Goal: Task Accomplishment & Management: Manage account settings

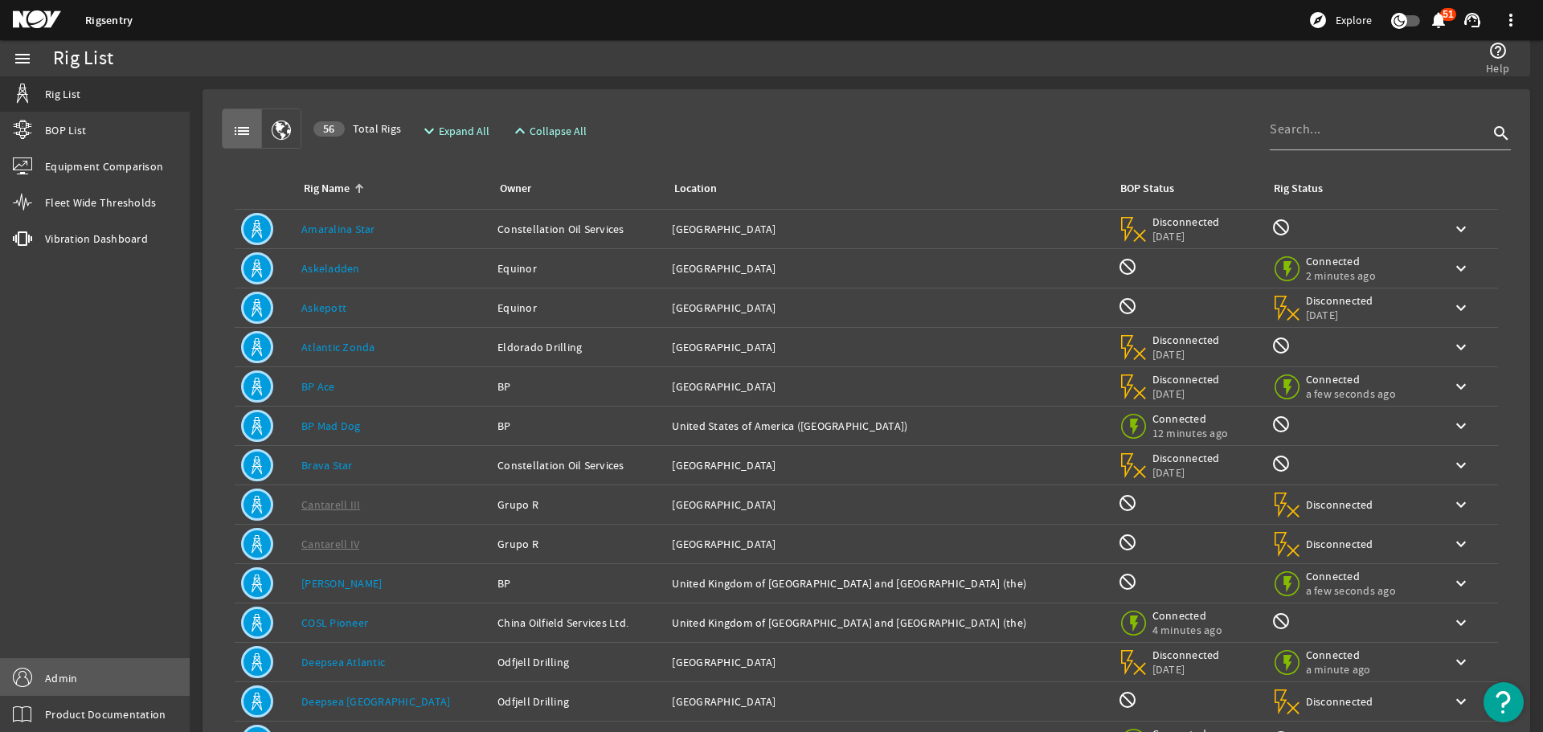
click at [128, 665] on link "Admin" at bounding box center [95, 678] width 190 height 36
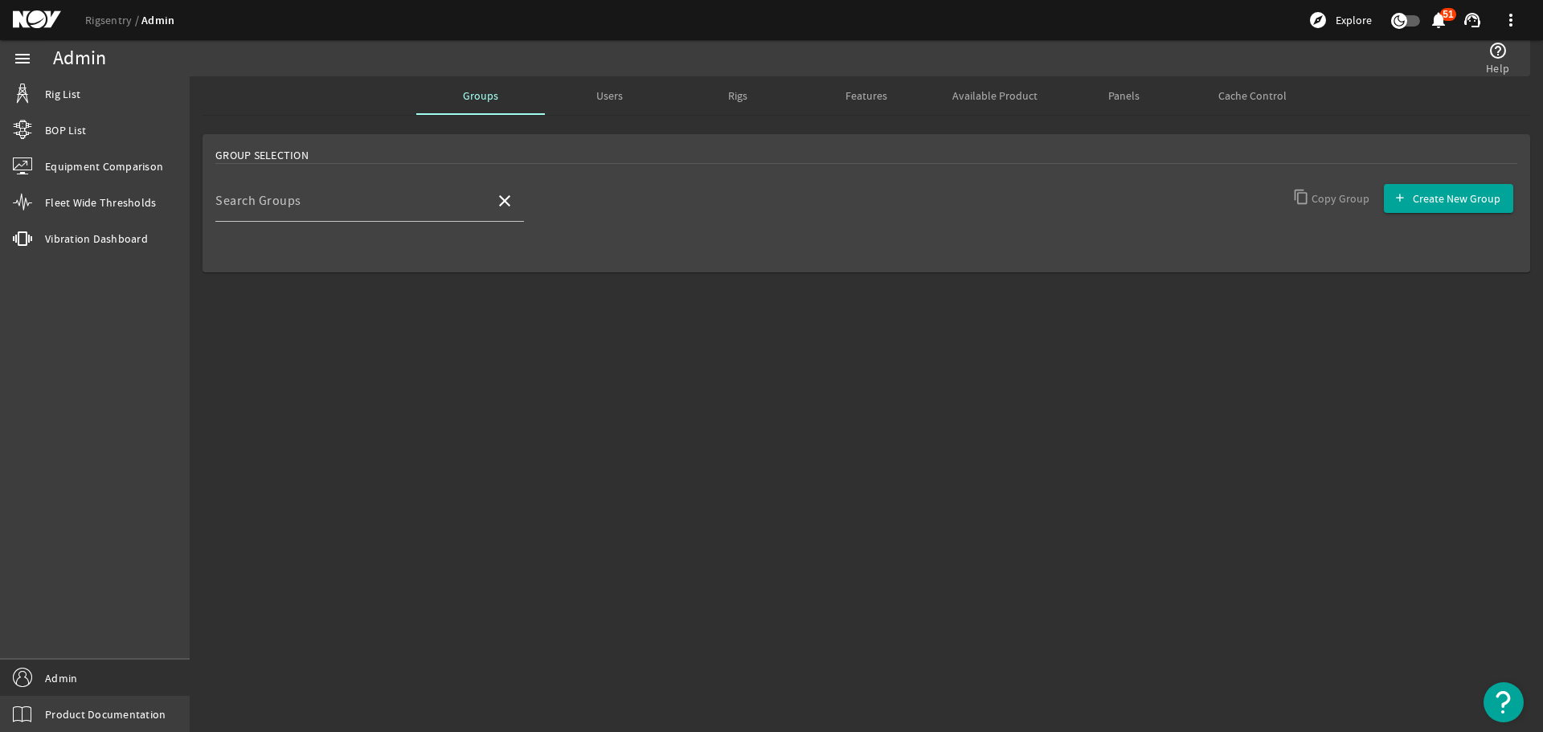
click at [421, 232] on div at bounding box center [369, 231] width 309 height 18
click at [420, 201] on input "Search Groups" at bounding box center [348, 207] width 267 height 19
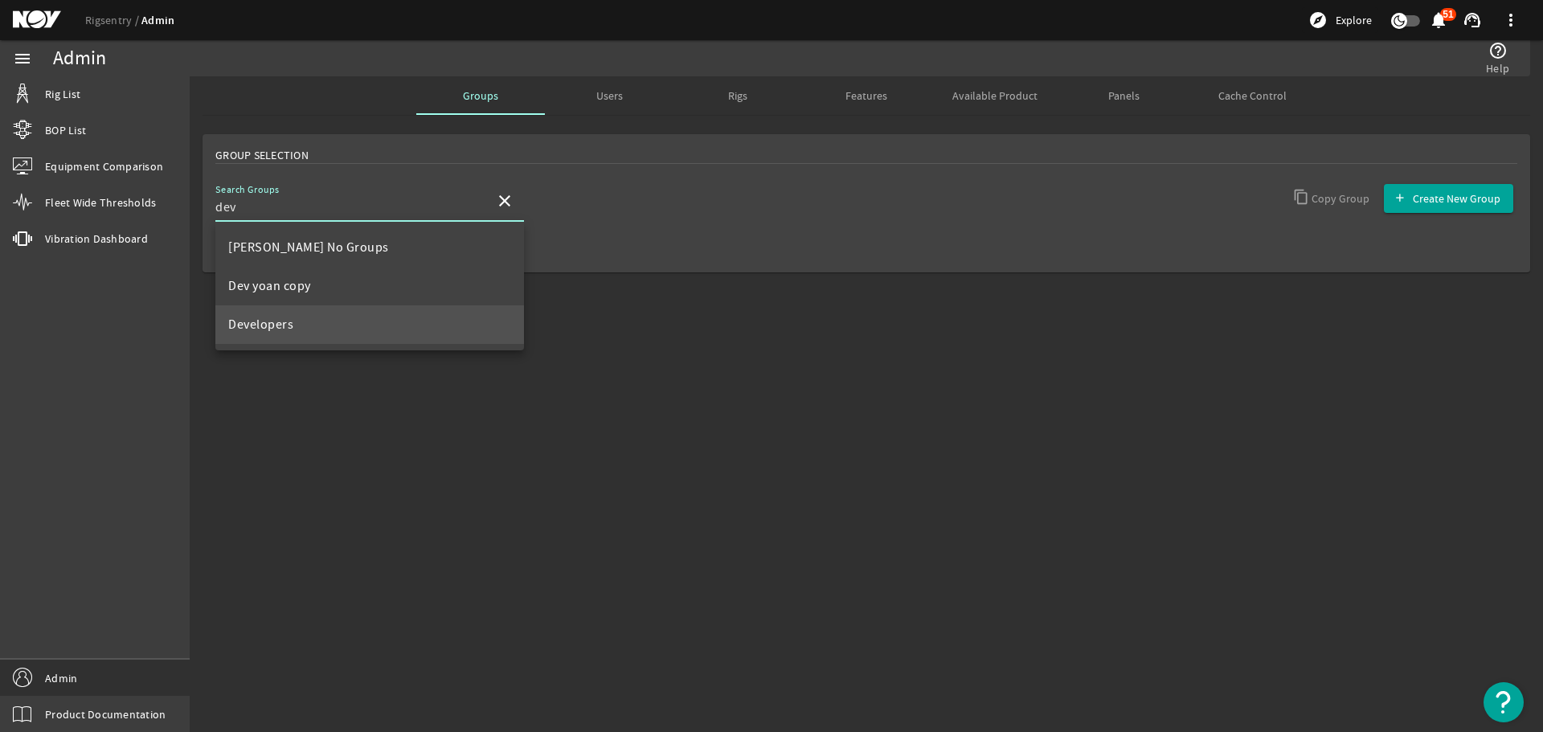
type input "dev"
click at [331, 329] on mat-option "Developers" at bounding box center [369, 324] width 309 height 39
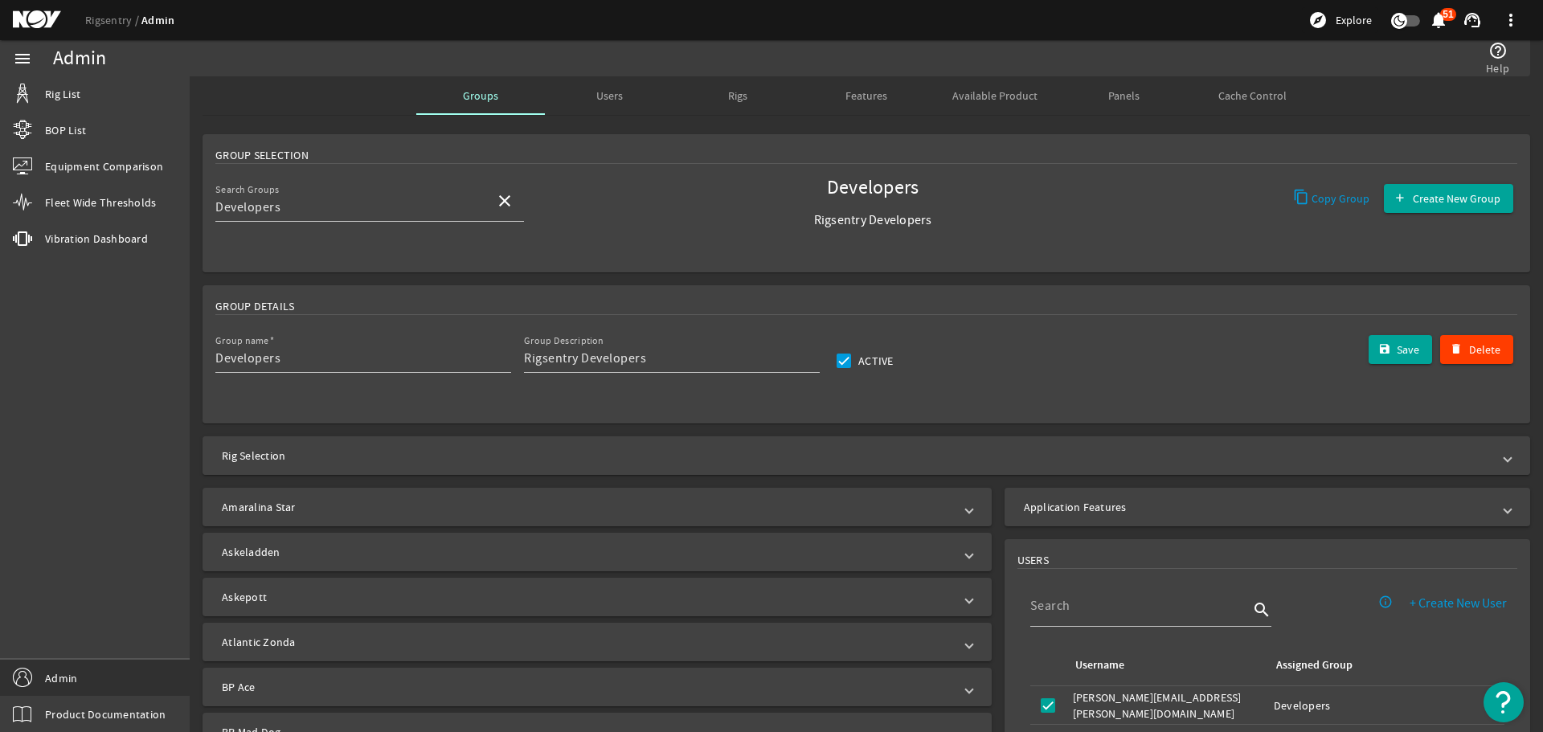
click at [1072, 445] on mat-expansion-panel-header "Rig Selection" at bounding box center [867, 455] width 1328 height 39
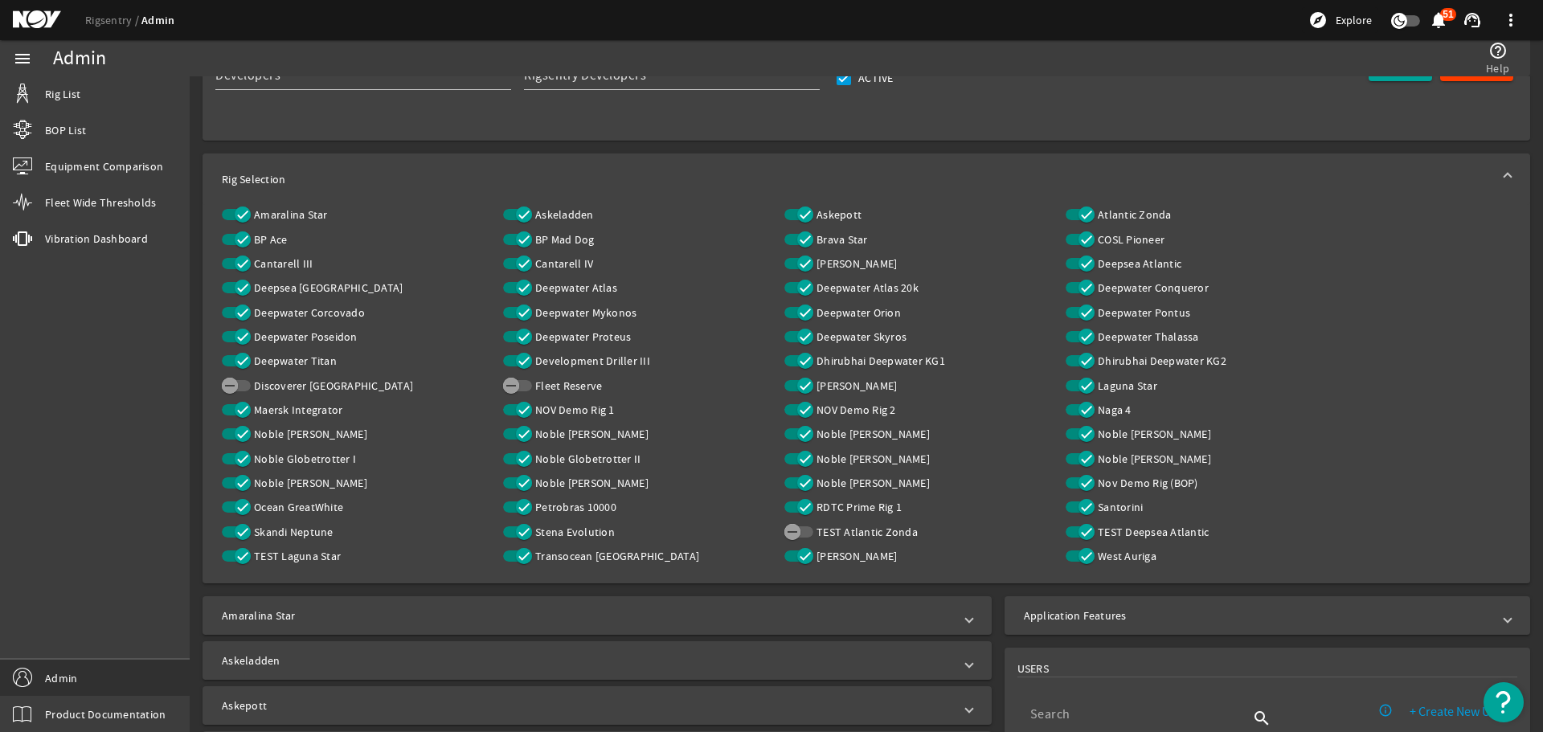
scroll to position [322, 0]
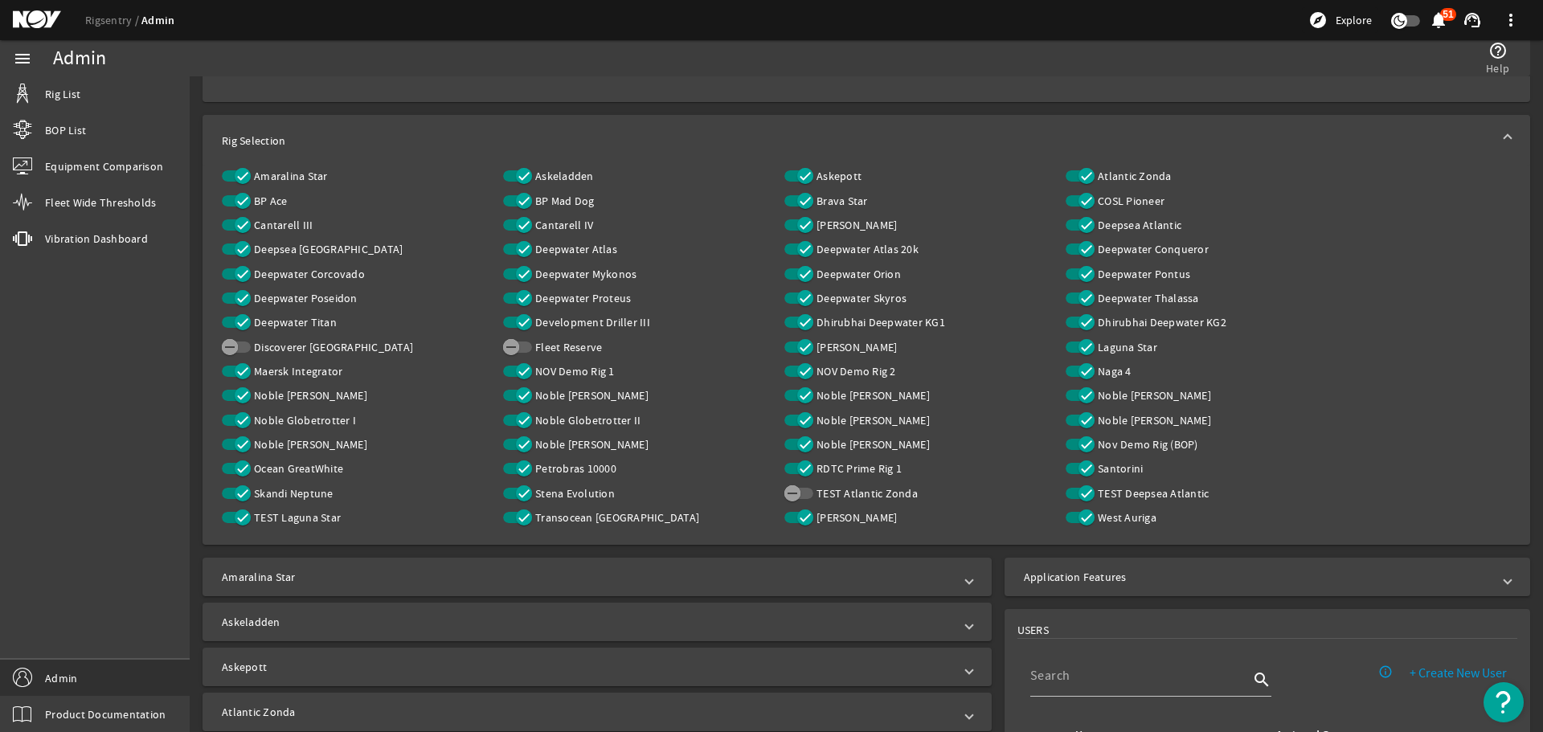
click at [1058, 142] on mat-panel-title "Rig Selection" at bounding box center [857, 141] width 1270 height 16
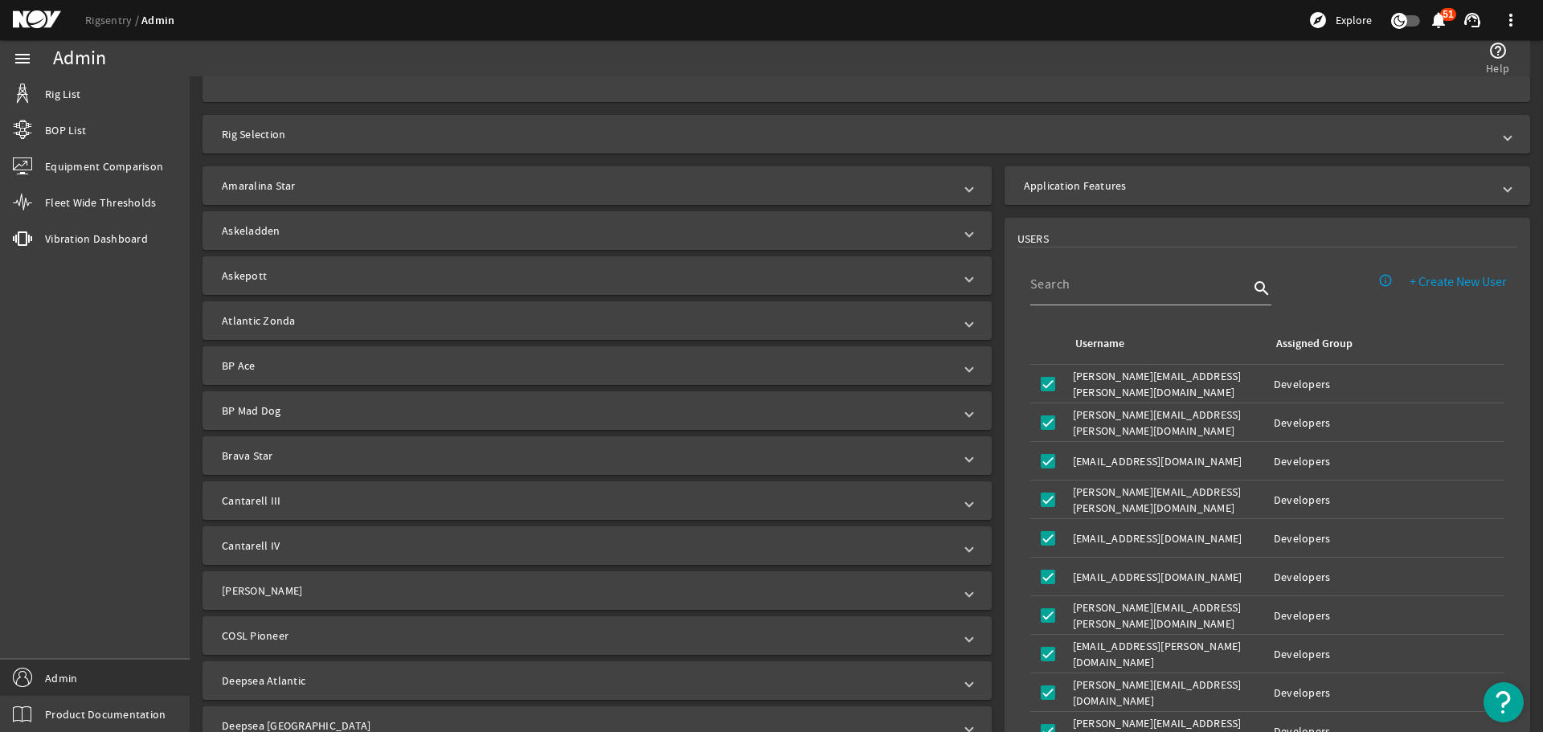
click at [1051, 201] on mat-expansion-panel-header "Application Features" at bounding box center [1268, 185] width 526 height 39
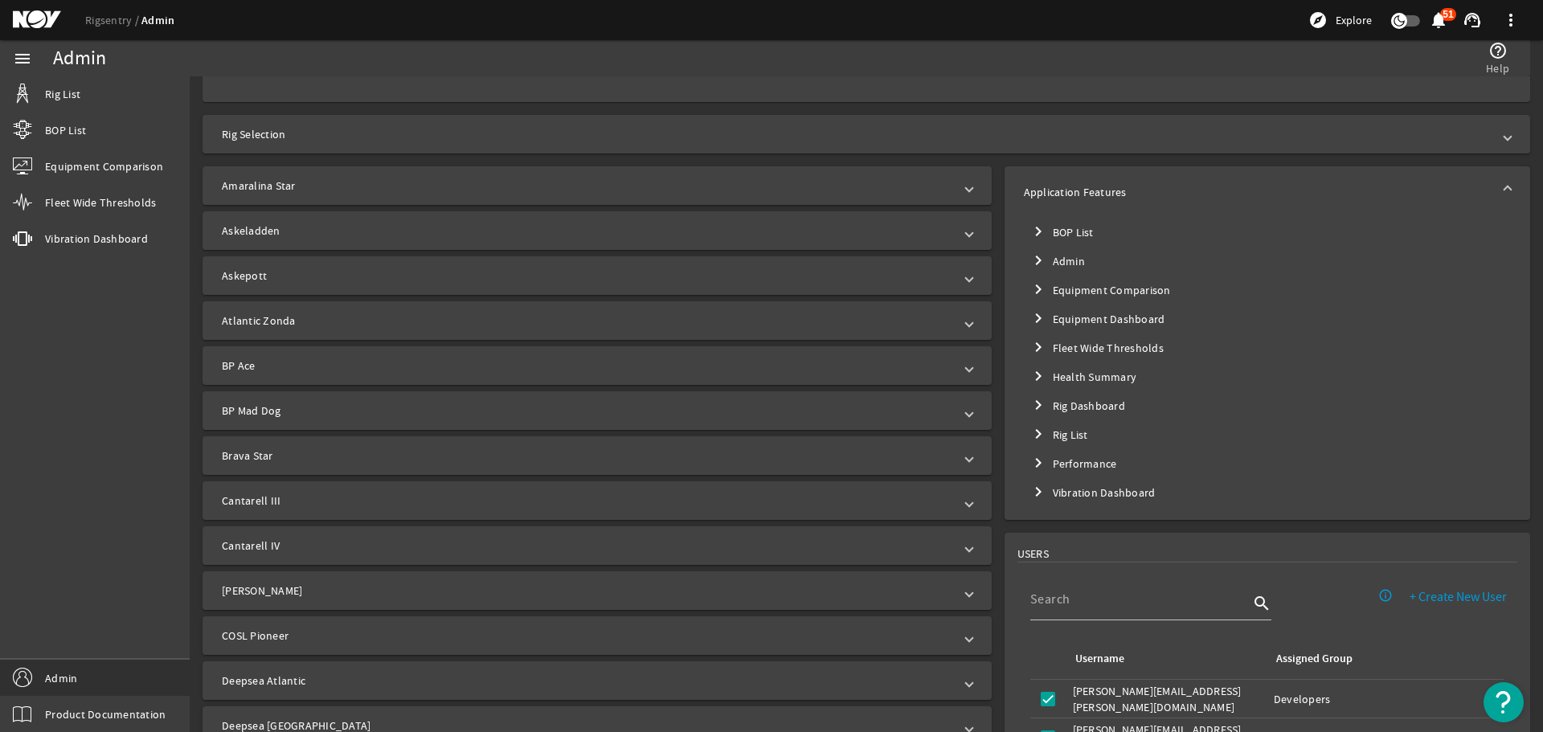
click at [1066, 316] on mat-tree-node "chevron_right Equipment Dashboard" at bounding box center [1267, 319] width 487 height 29
